Goal: Use online tool/utility: Utilize a website feature to perform a specific function

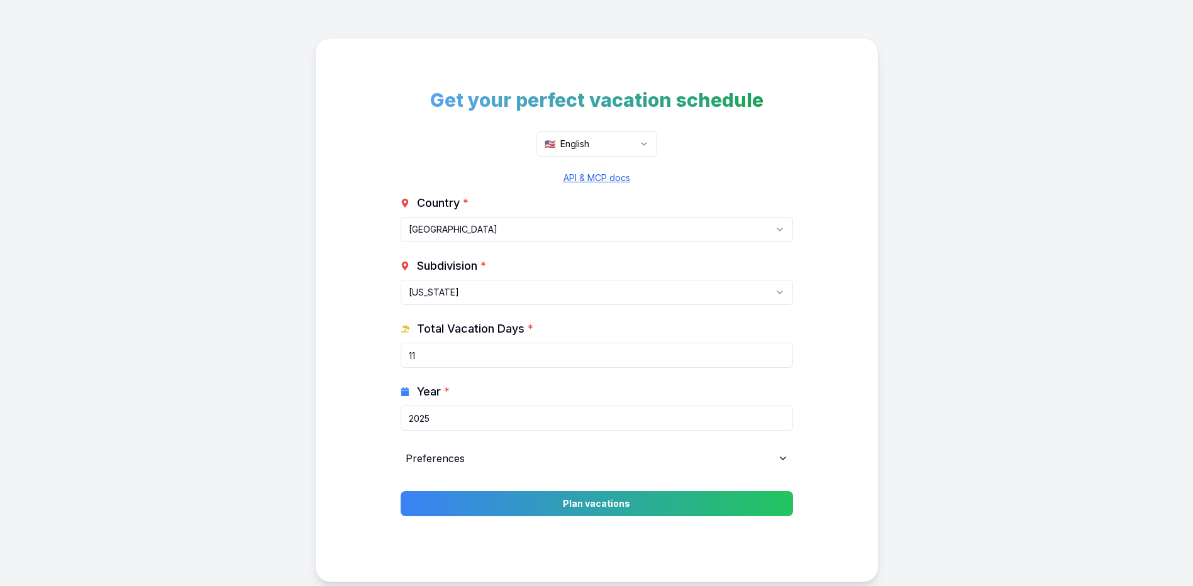
select select "[GEOGRAPHIC_DATA]-[GEOGRAPHIC_DATA]"
click at [505, 231] on html "Get your perfect vacation schedule 🇺🇸 English API & MCP docs Country * [GEOGRAP…" at bounding box center [596, 326] width 1193 height 653
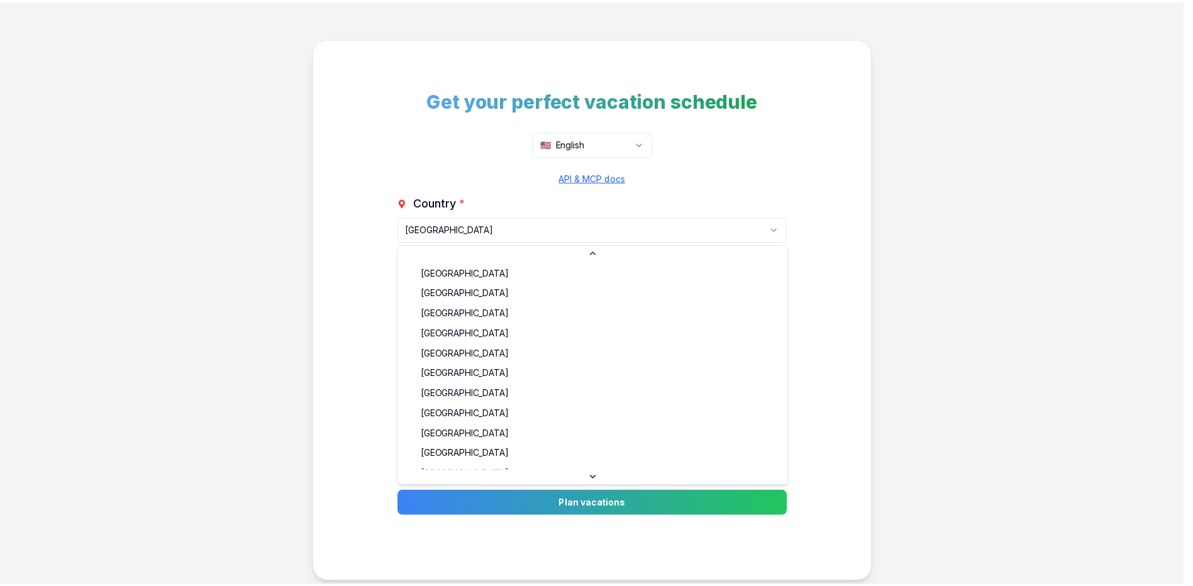
scroll to position [1141, 0]
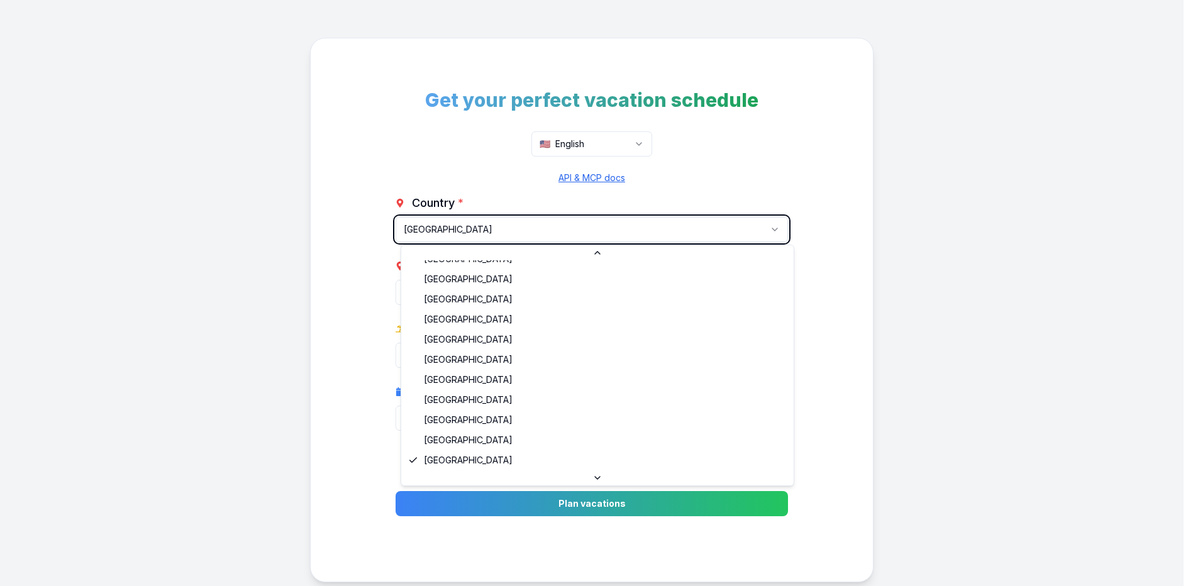
drag, startPoint x: 299, startPoint y: 252, endPoint x: 307, endPoint y: 252, distance: 8.8
click at [299, 252] on html "Get your perfect vacation schedule 🇺🇸 English API & MCP docs Country * [GEOGRAP…" at bounding box center [596, 326] width 1193 height 653
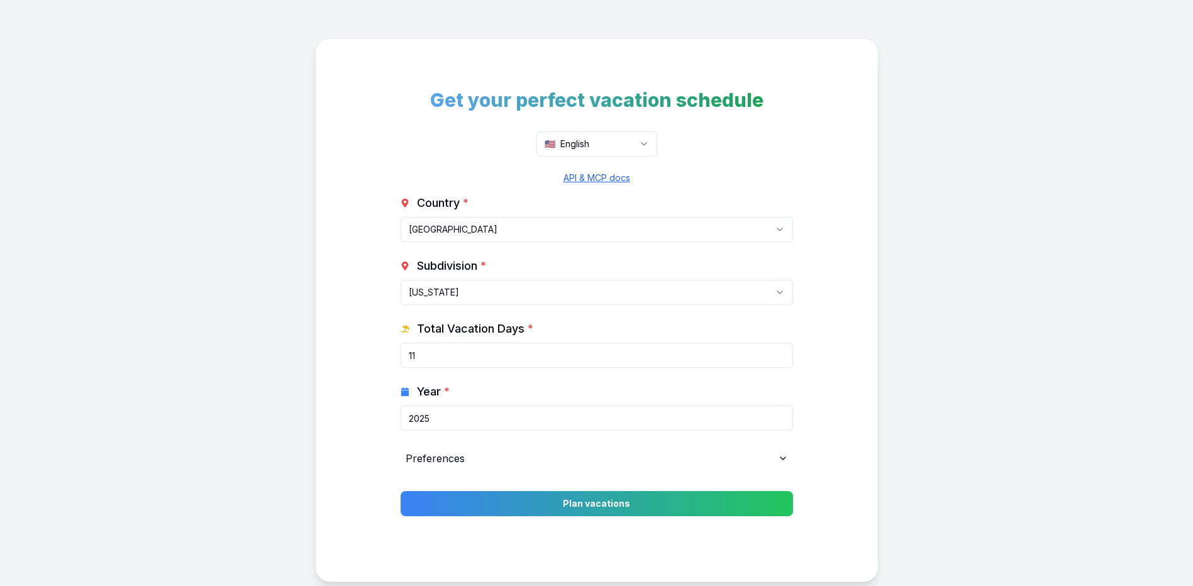
click at [464, 360] on input "11" at bounding box center [597, 355] width 392 height 25
click at [507, 444] on div "Country * [GEOGRAPHIC_DATA] [GEOGRAPHIC_DATA] [GEOGRAPHIC_DATA] [GEOGRAPHIC_DAT…" at bounding box center [597, 332] width 392 height 277
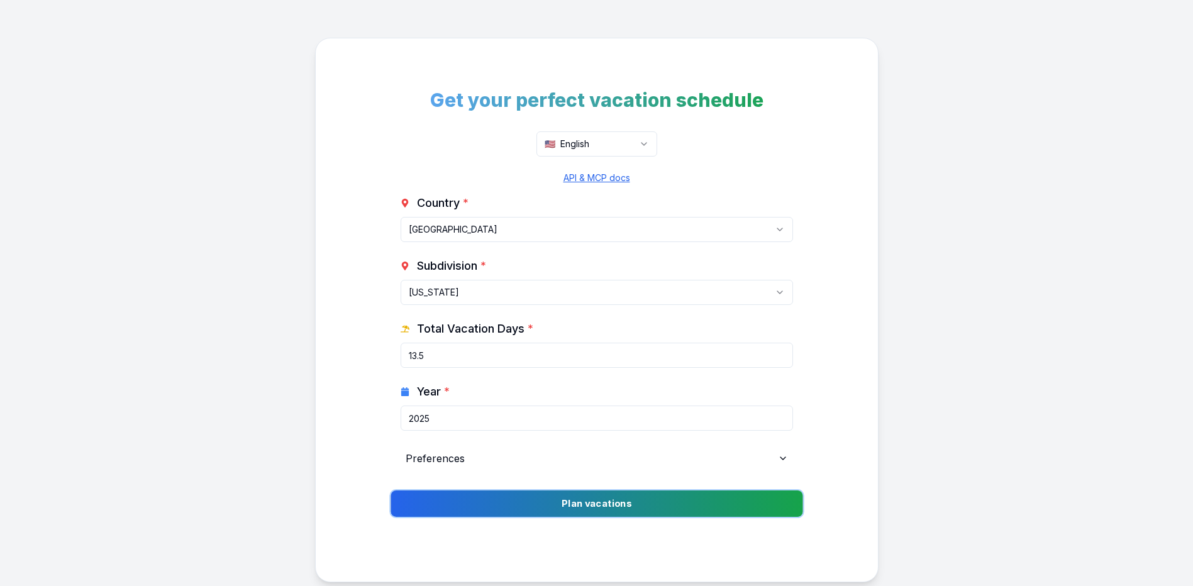
click at [539, 499] on button "Plan vacations" at bounding box center [596, 503] width 412 height 26
type input "13"
click at [565, 501] on button "Plan vacations" at bounding box center [596, 503] width 412 height 26
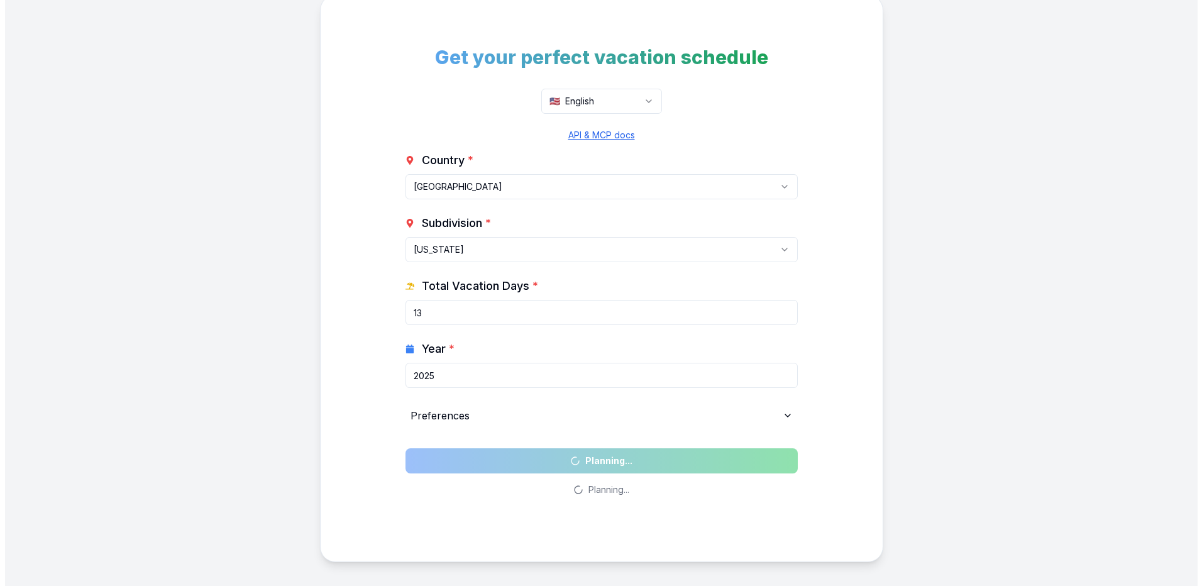
scroll to position [90, 0]
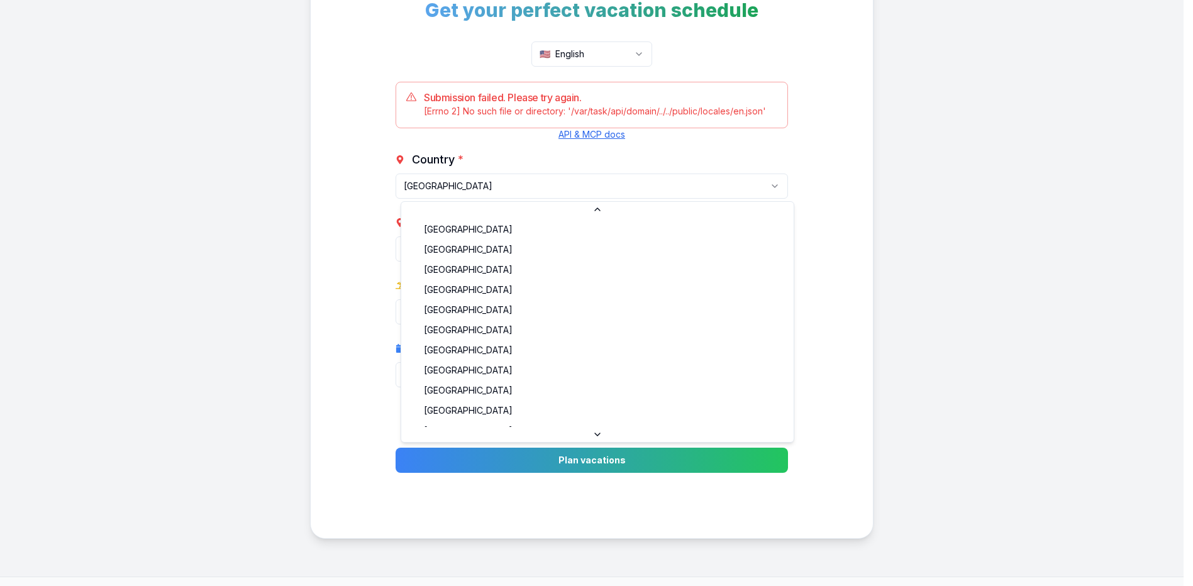
click at [505, 189] on html "Get your perfect vacation schedule 🇺🇸 English Submission failed. Please try aga…" at bounding box center [596, 260] width 1193 height 700
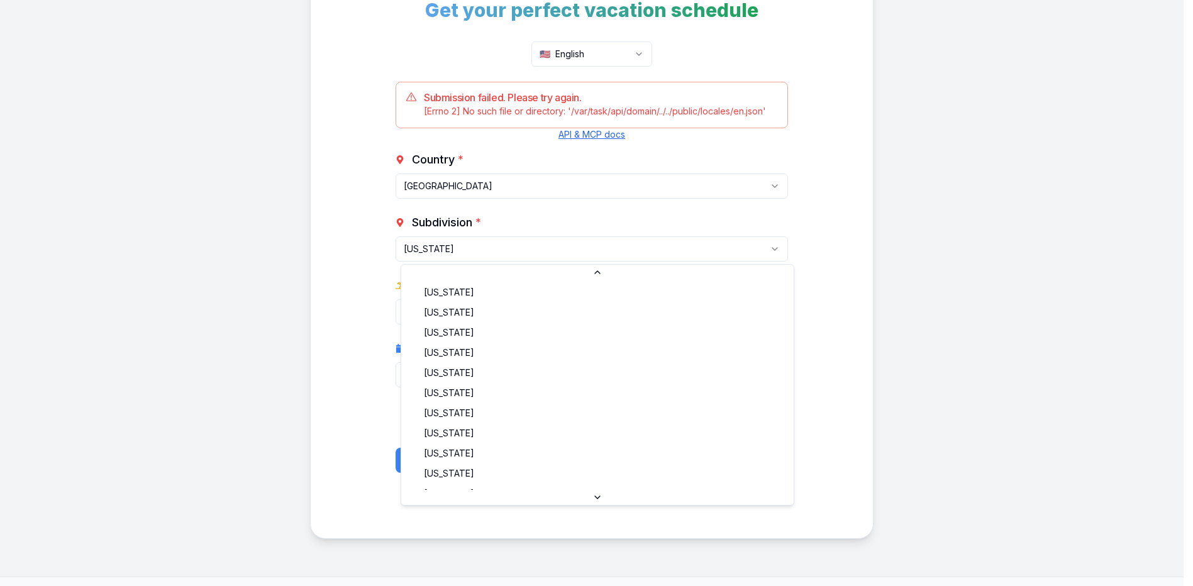
click at [488, 245] on html "Get your perfect vacation schedule 🇺🇸 English Submission failed. Please try aga…" at bounding box center [596, 260] width 1193 height 700
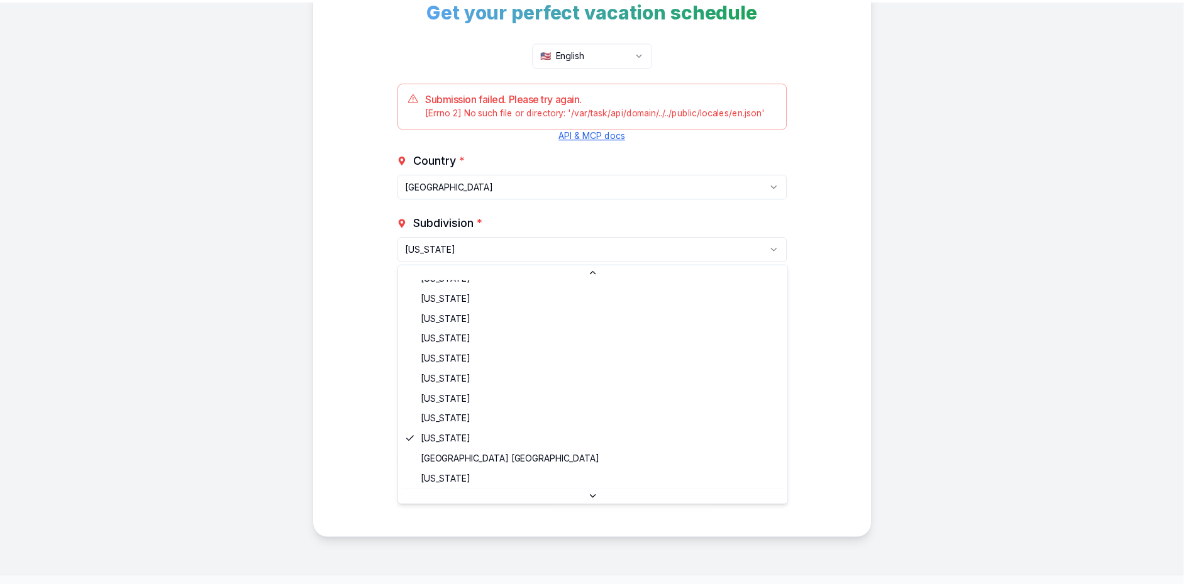
scroll to position [819, 0]
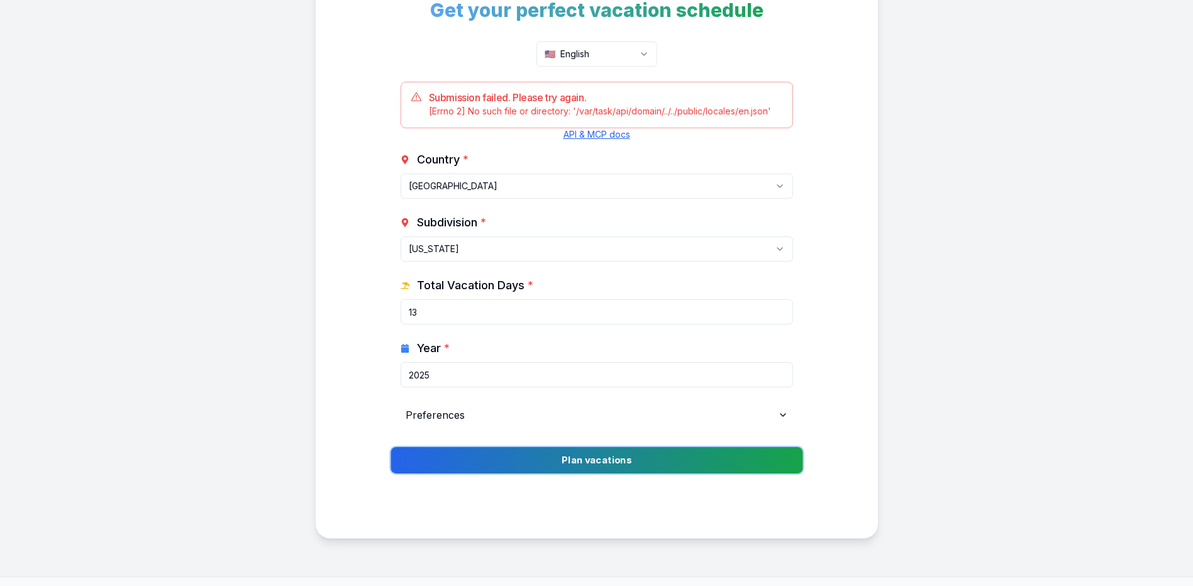
click at [596, 464] on button "Plan vacations" at bounding box center [596, 460] width 412 height 26
